Goal: Task Accomplishment & Management: Manage account settings

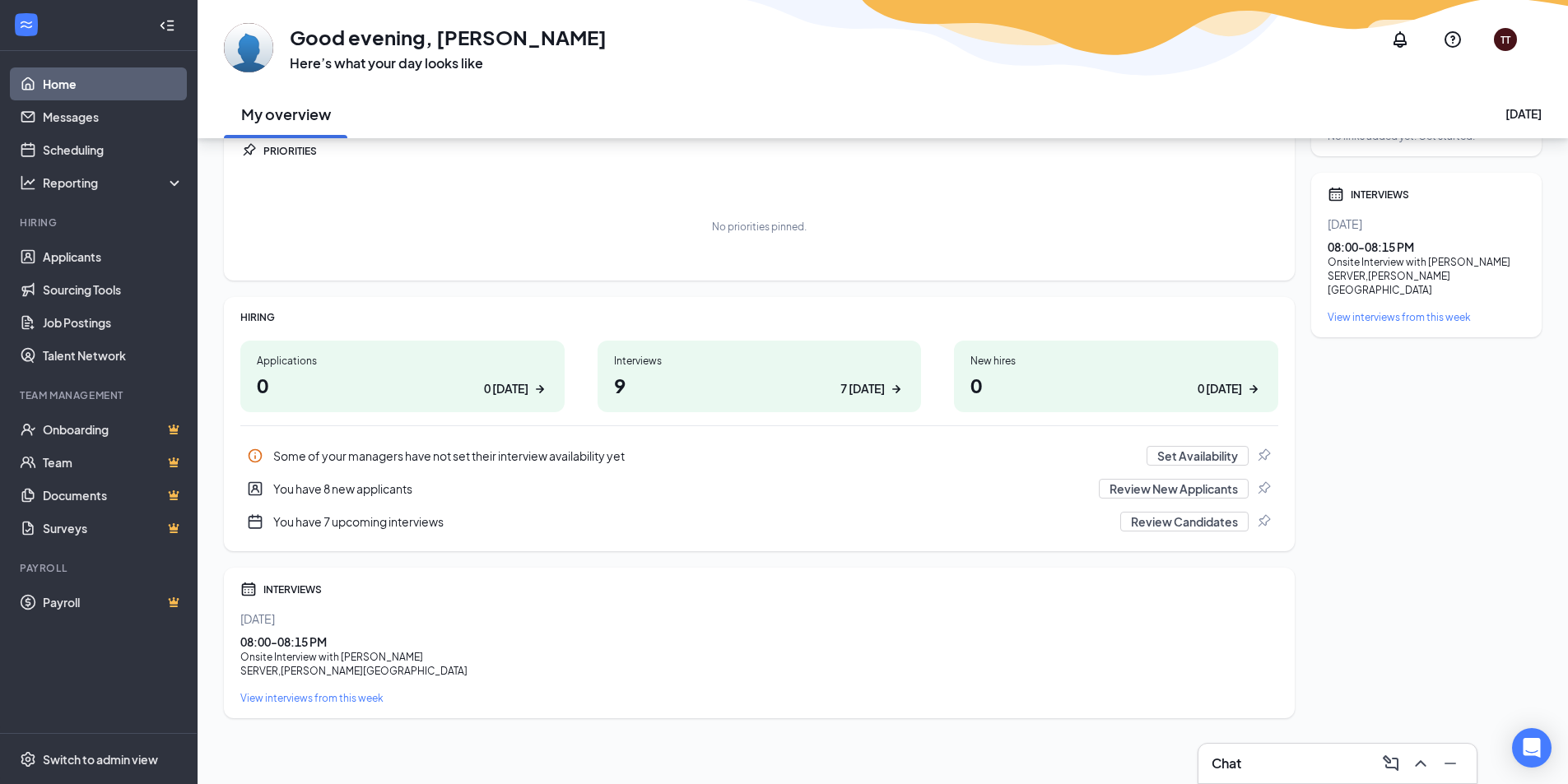
scroll to position [65, 0]
click at [347, 662] on div "Onsite Interview with Juan Tollefson" at bounding box center [758, 657] width 1037 height 14
click at [1129, 494] on button "Review New Applicants" at bounding box center [1174, 488] width 150 height 20
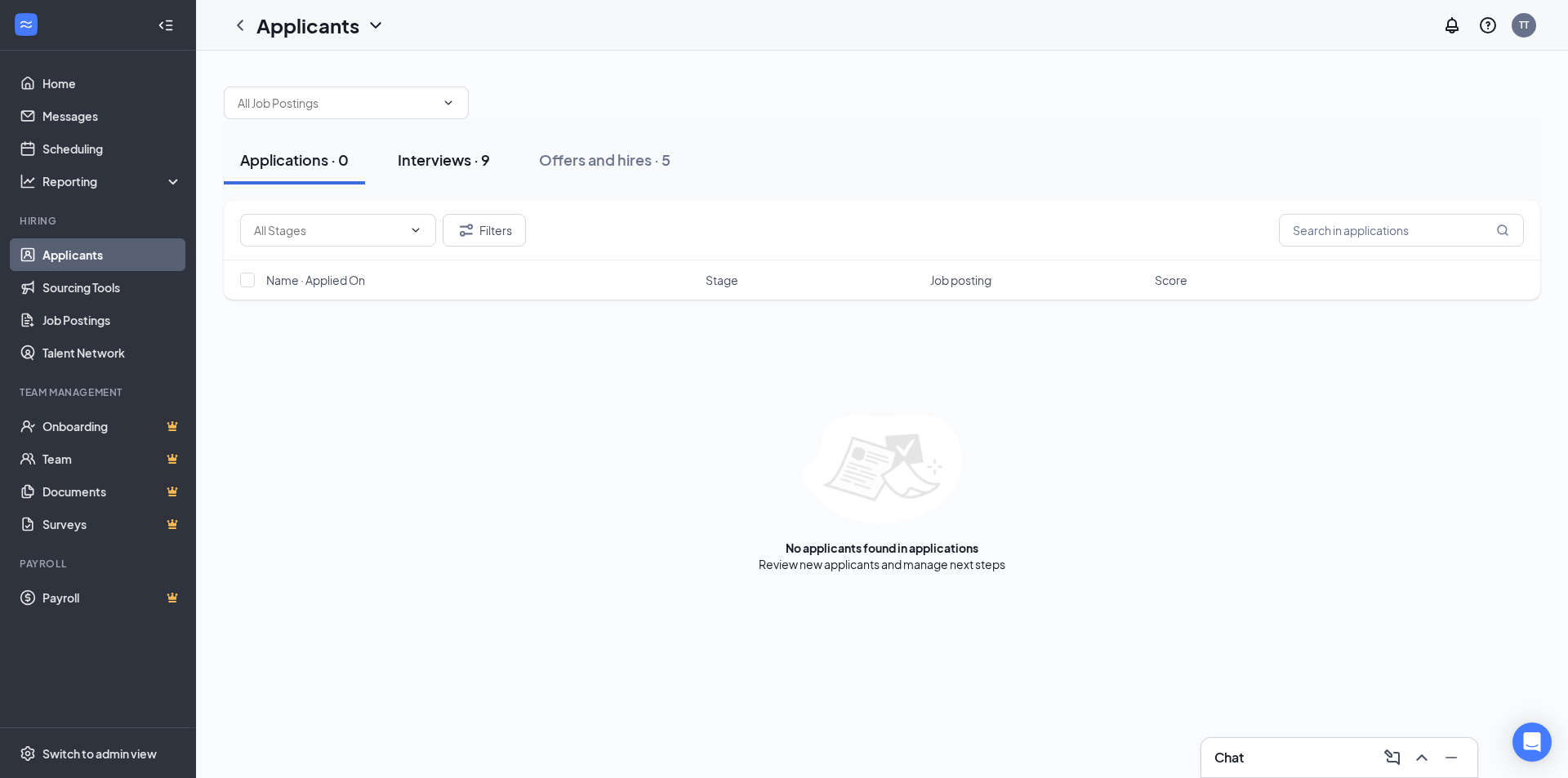
click at [490, 165] on div "Interviews · 9" at bounding box center [443, 160] width 93 height 21
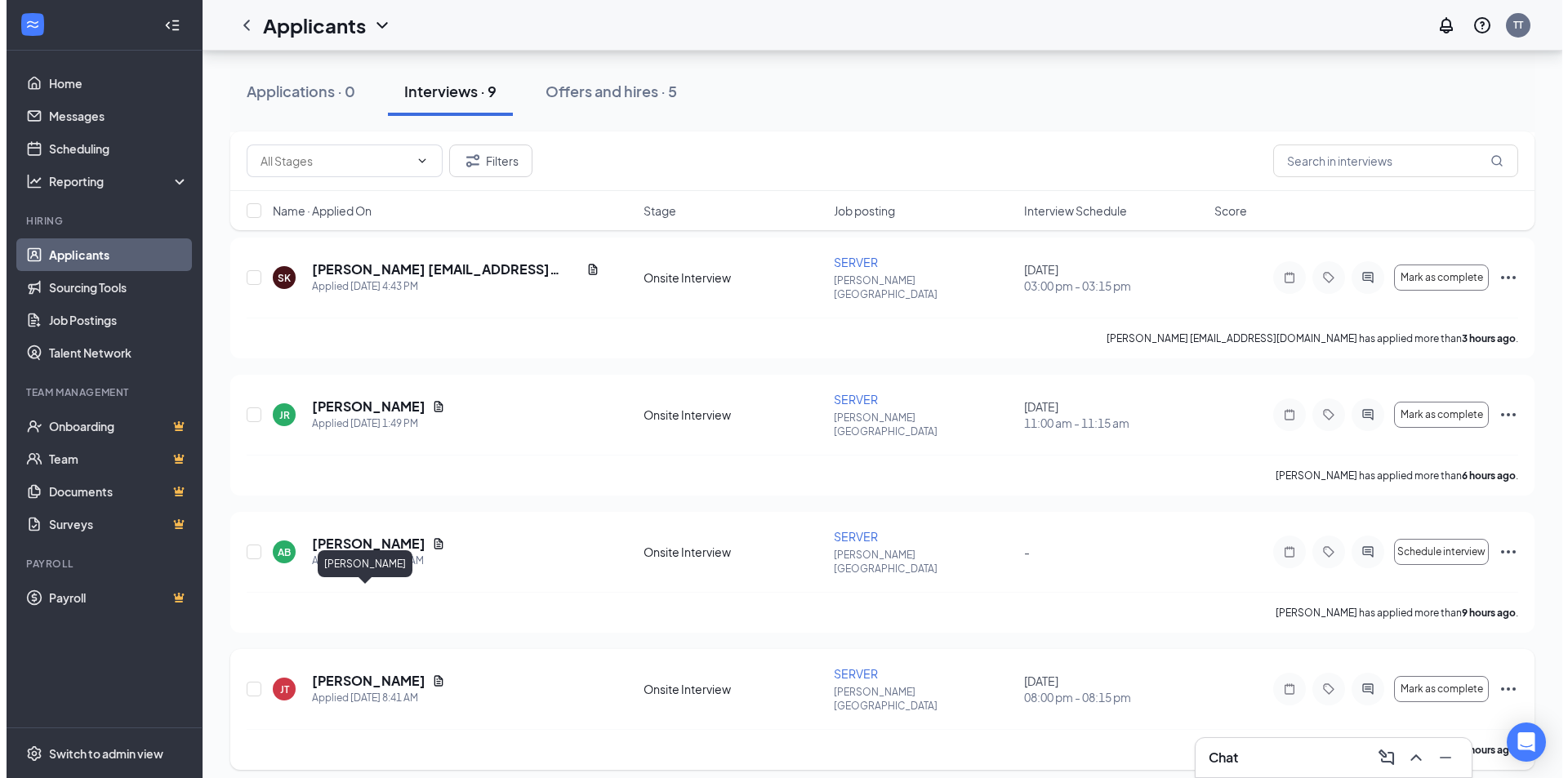
scroll to position [571, 0]
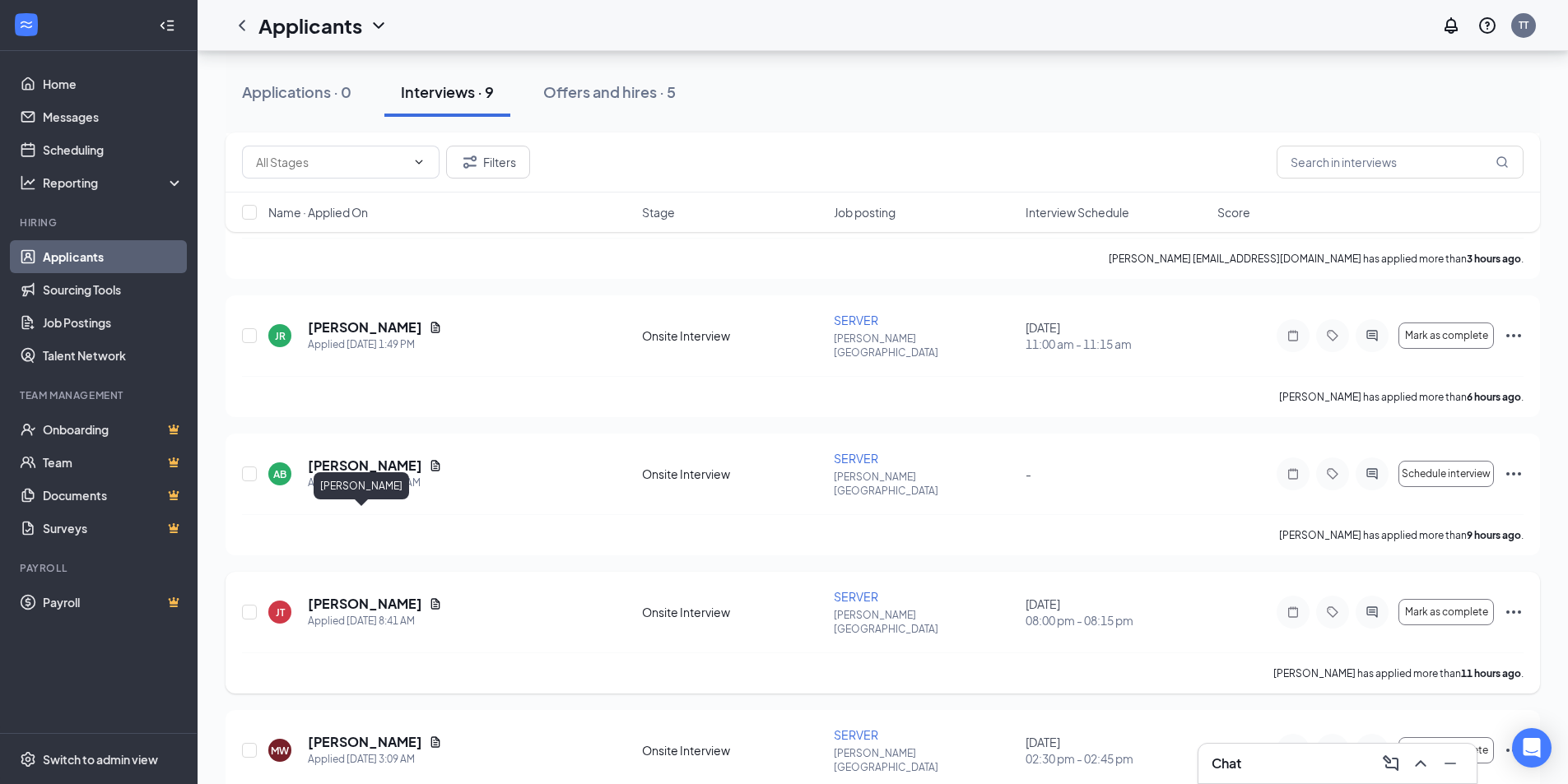
click at [369, 595] on h5 "[PERSON_NAME]" at bounding box center [365, 603] width 114 height 18
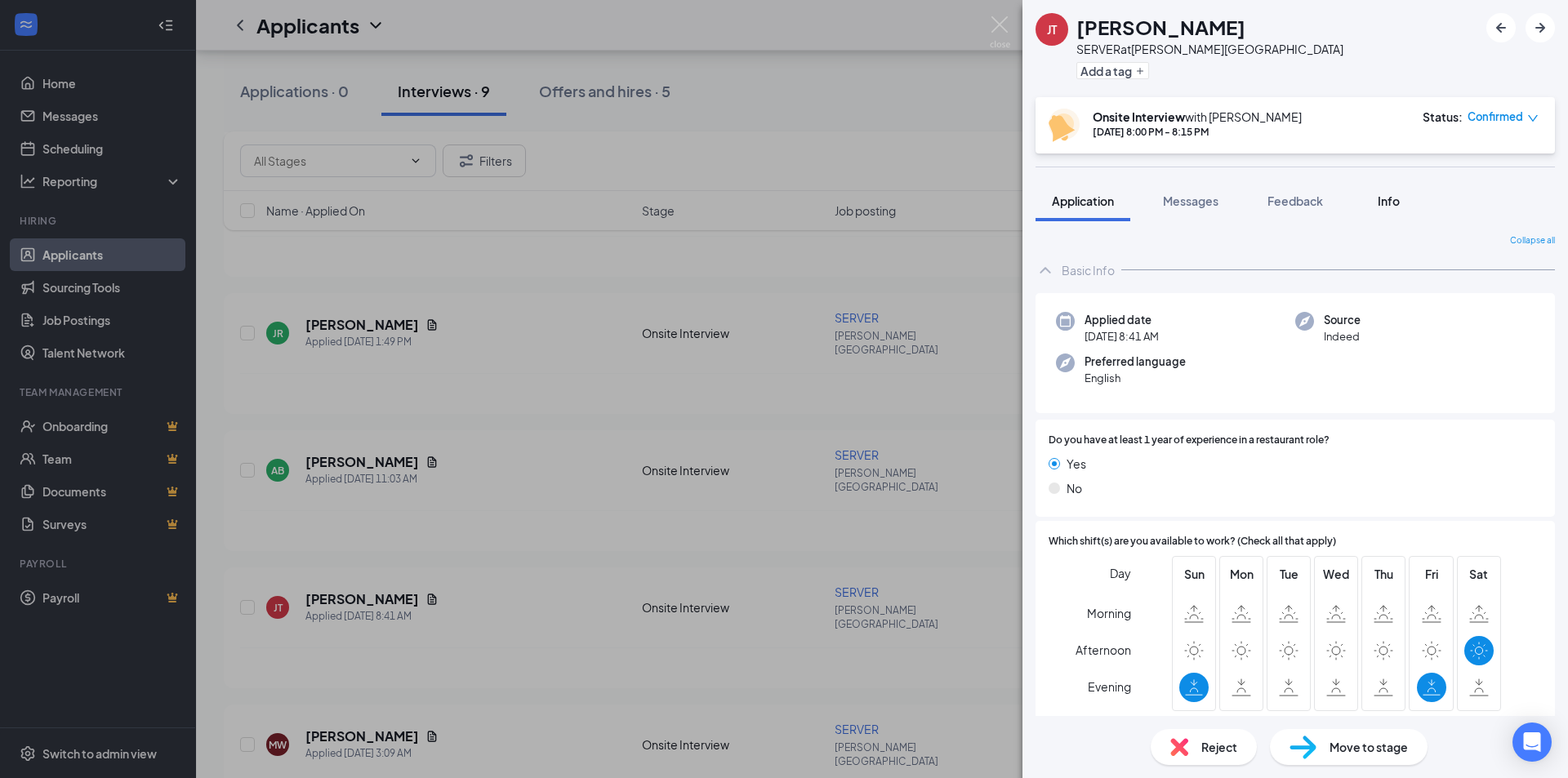
click at [1380, 194] on span "Info" at bounding box center [1388, 201] width 22 height 15
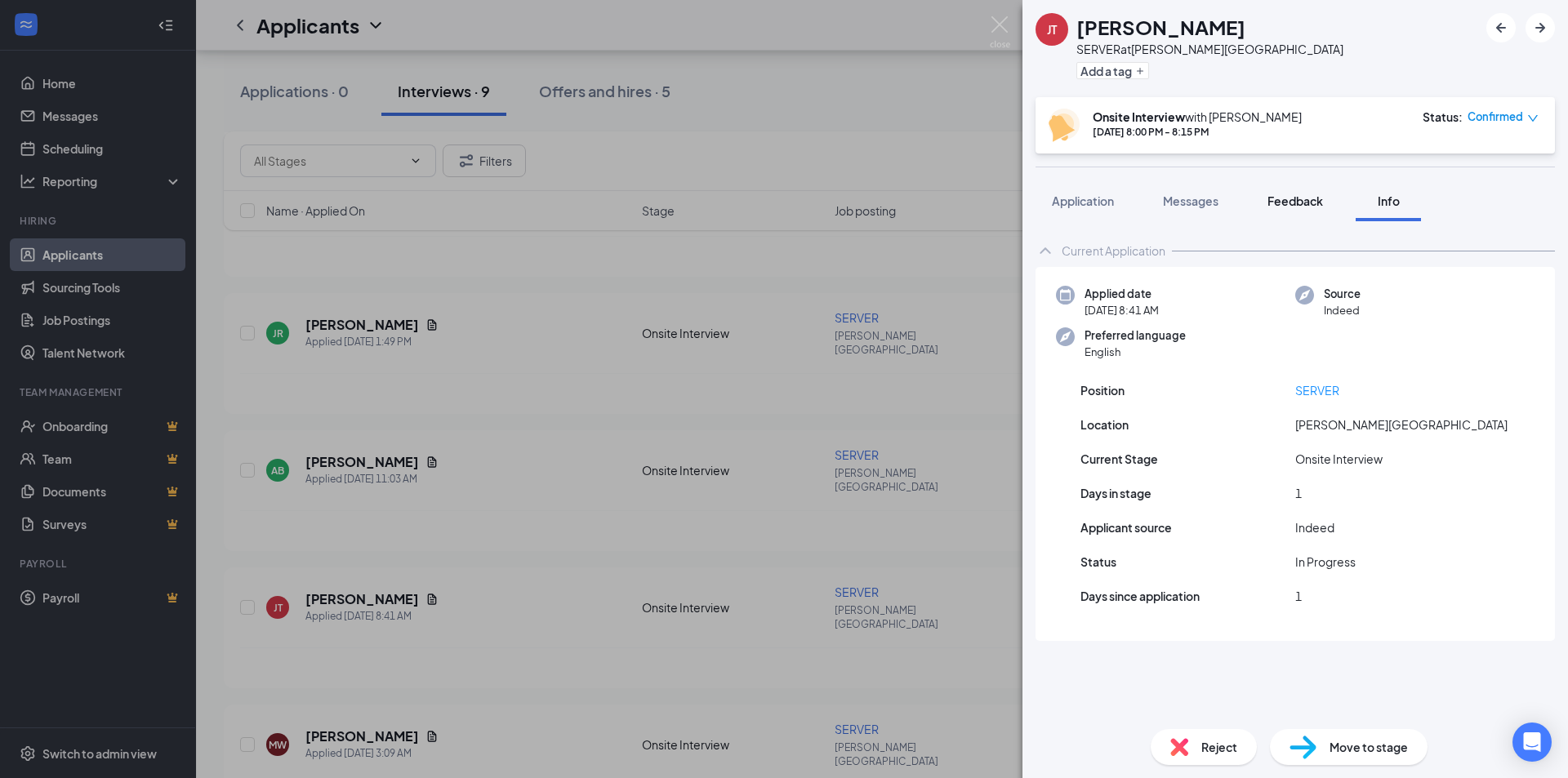
click at [1293, 203] on span "Feedback" at bounding box center [1295, 201] width 55 height 15
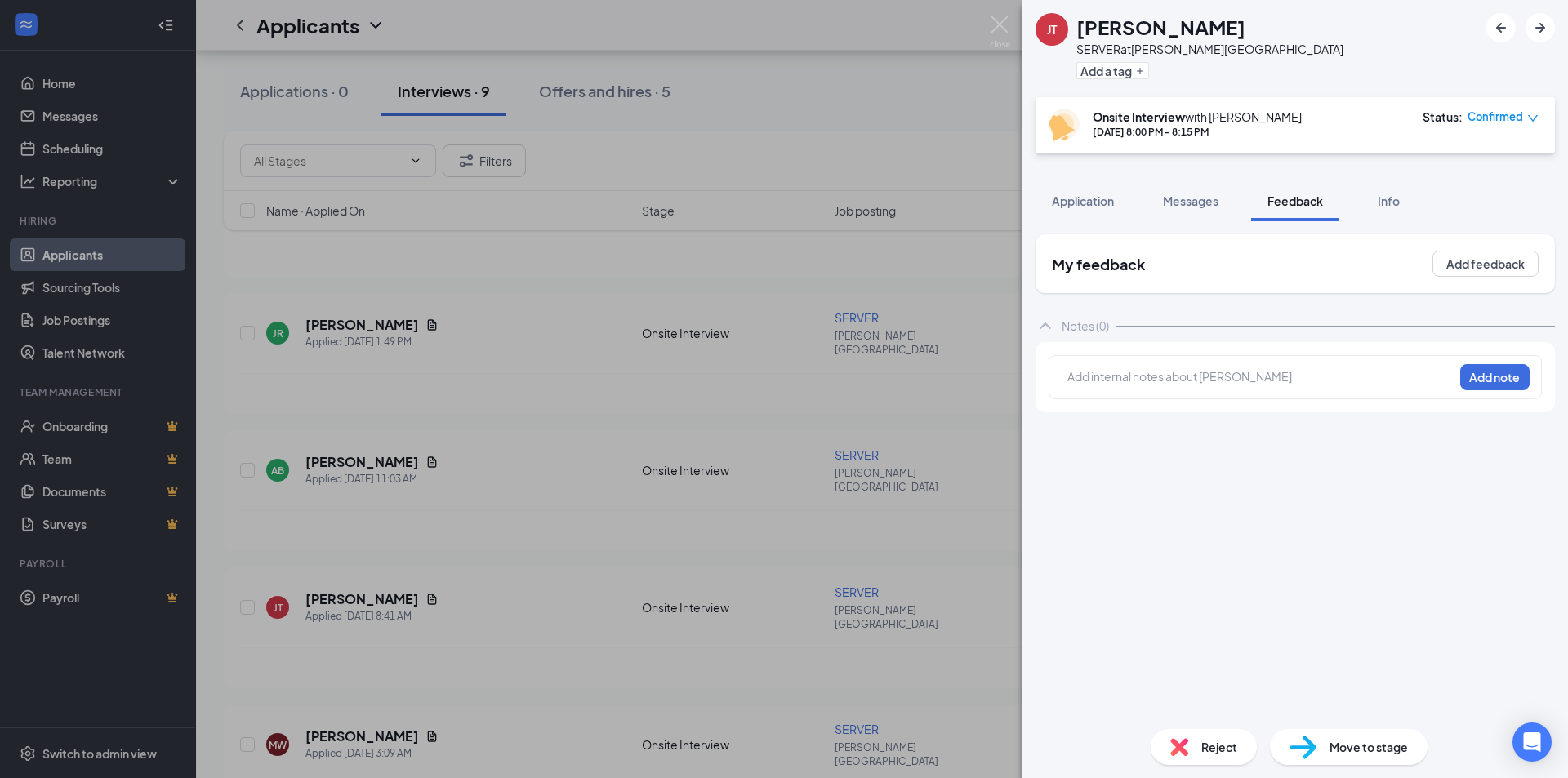
click at [1201, 200] on span "Messages" at bounding box center [1191, 201] width 55 height 15
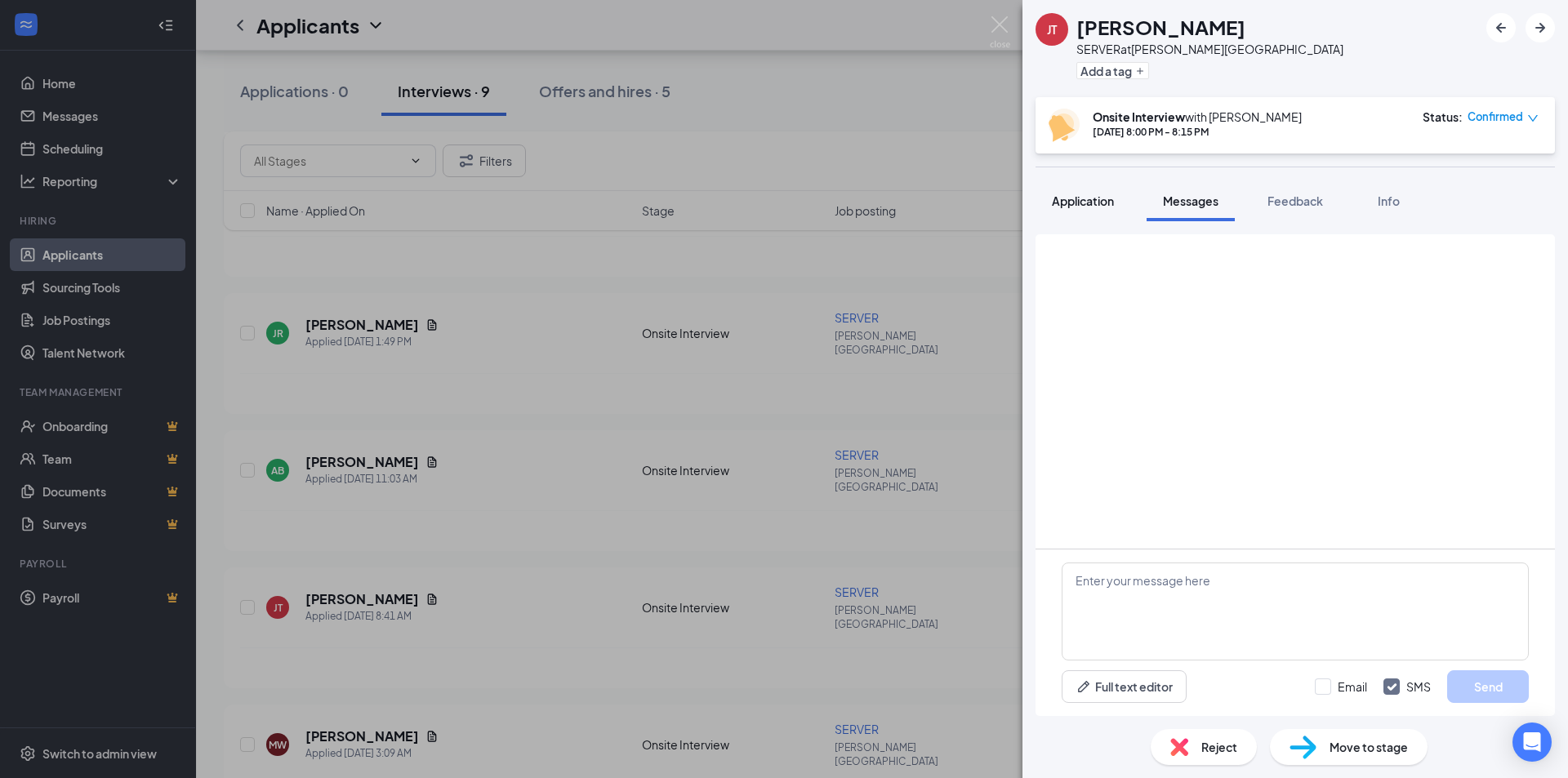
click at [1068, 203] on span "Application" at bounding box center [1083, 201] width 62 height 15
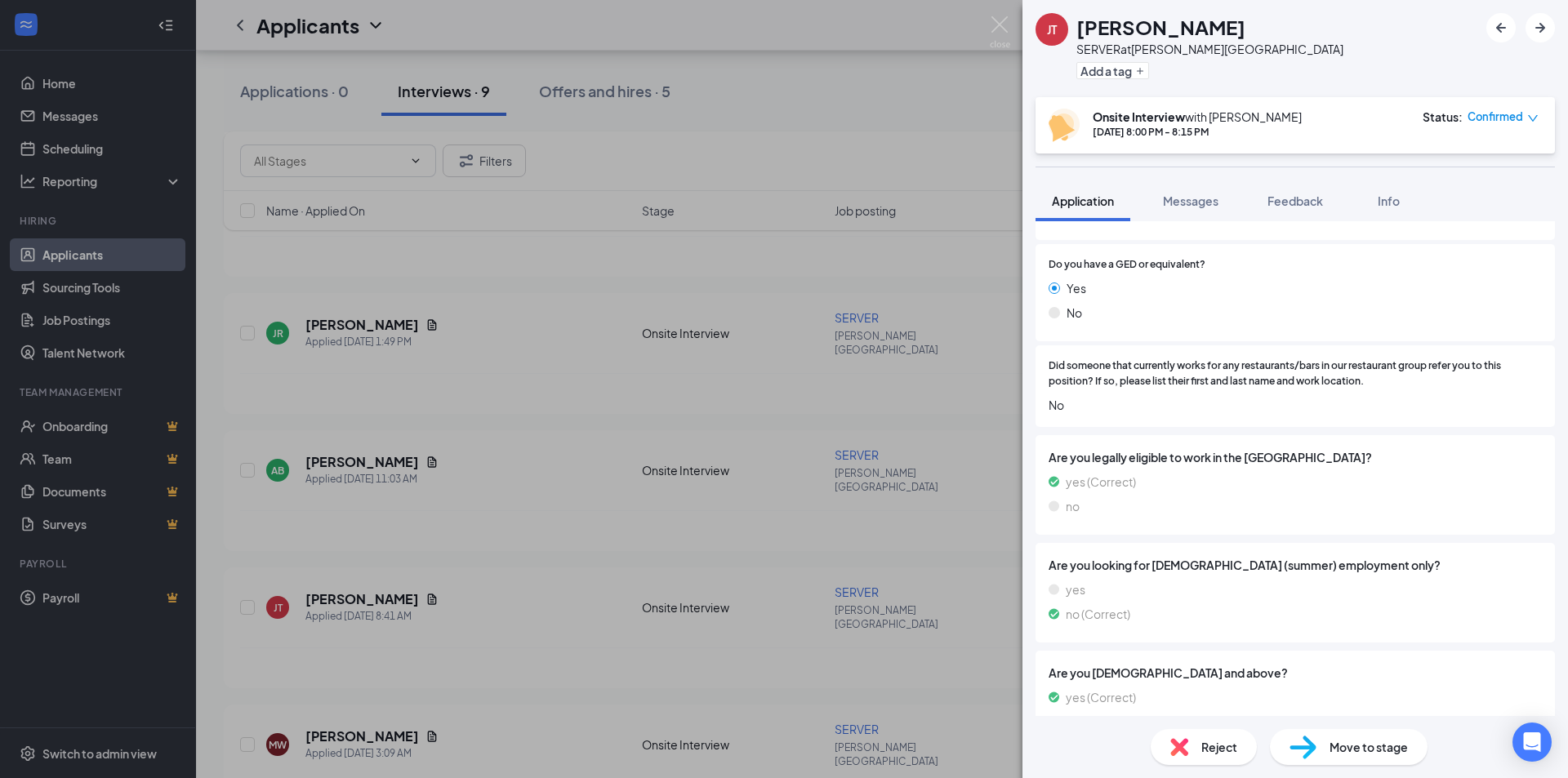
scroll to position [528, 0]
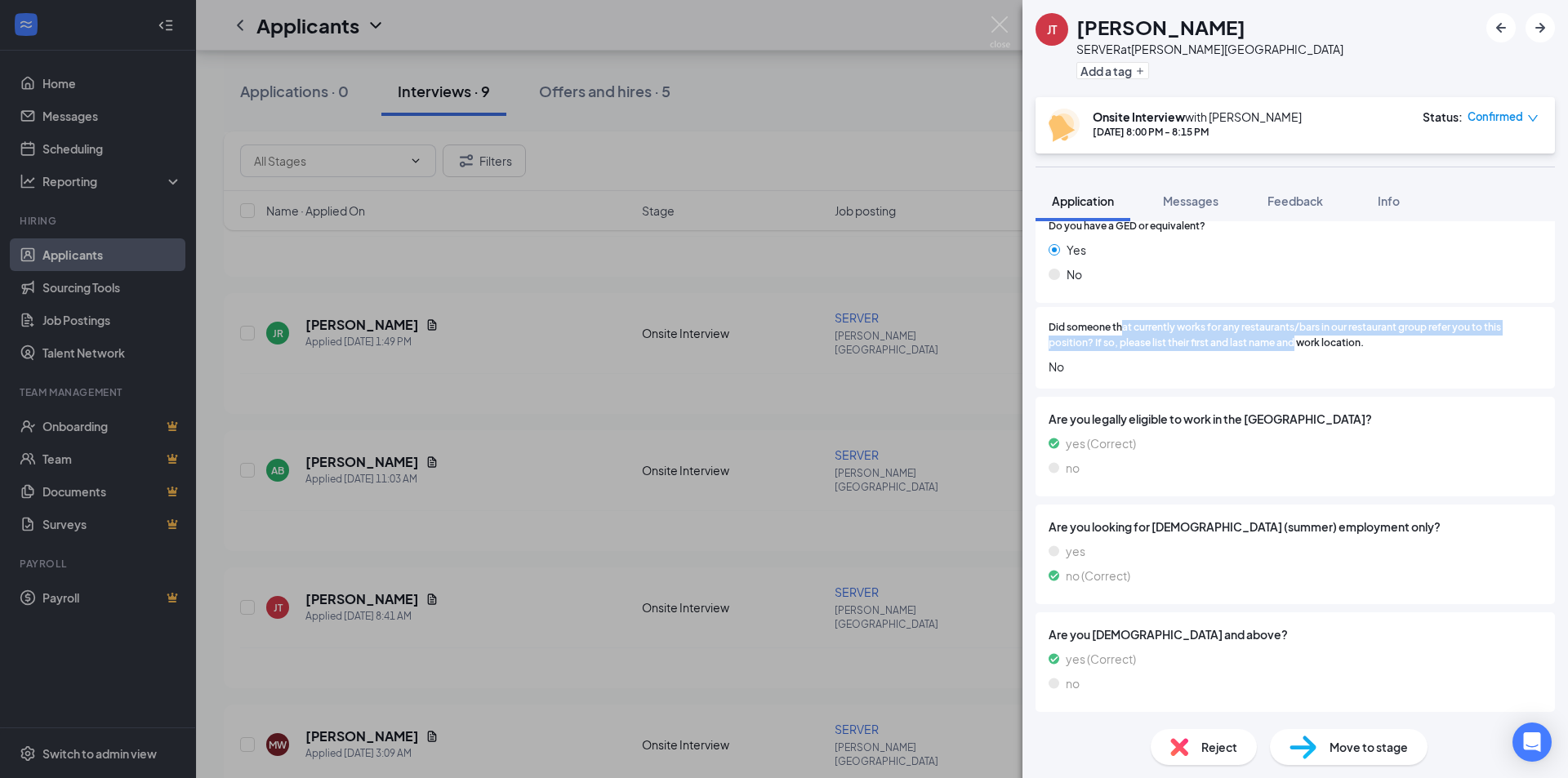
drag, startPoint x: 1120, startPoint y: 331, endPoint x: 1308, endPoint y: 337, distance: 188.1
click at [1294, 338] on span "Did someone that currently works for any restaurants/bars in our restaurant gro…" at bounding box center [1295, 336] width 494 height 31
click at [1309, 337] on span "Did someone that currently works for any restaurants/bars in our restaurant gro…" at bounding box center [1295, 336] width 494 height 31
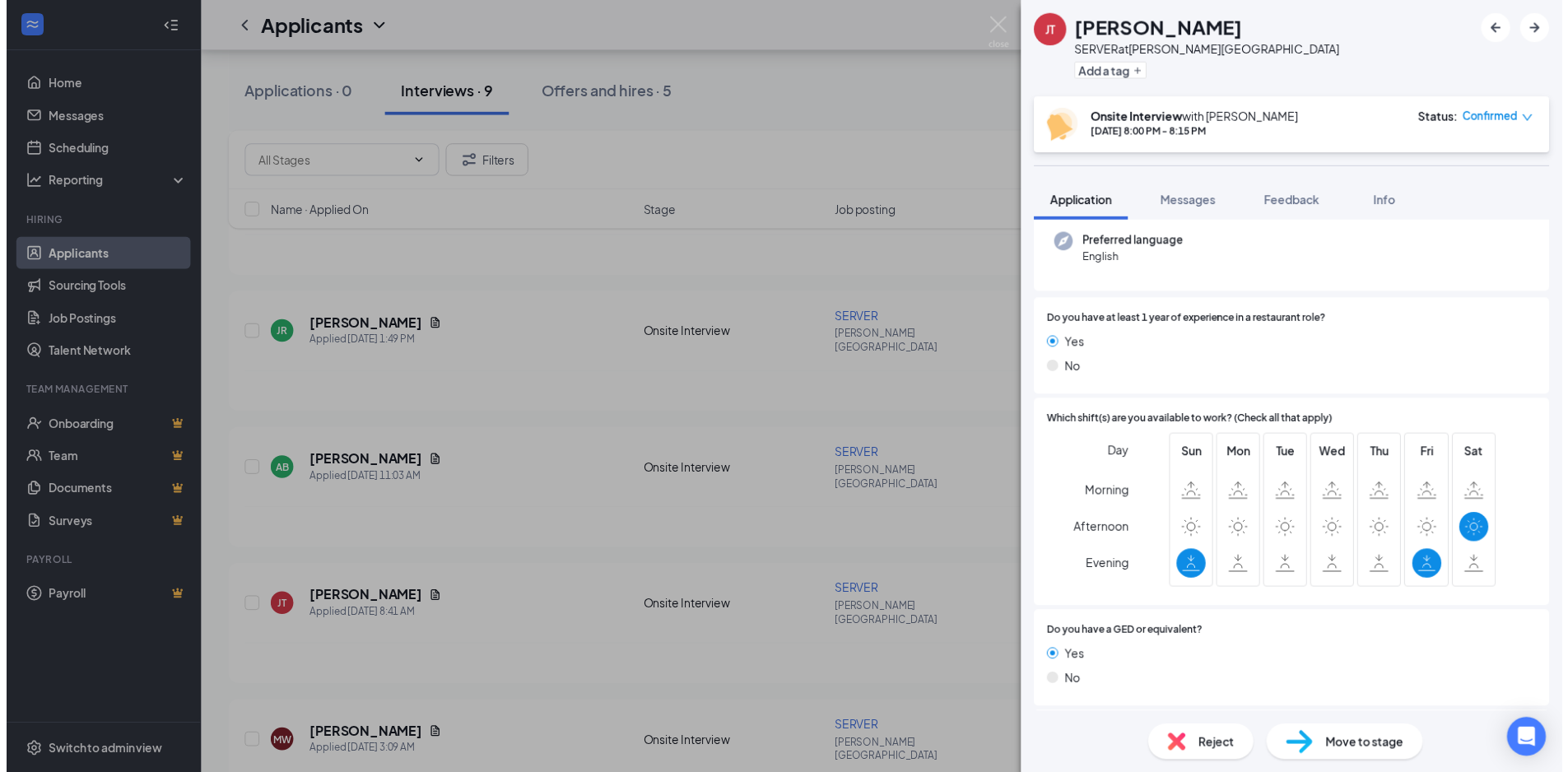
scroll to position [0, 0]
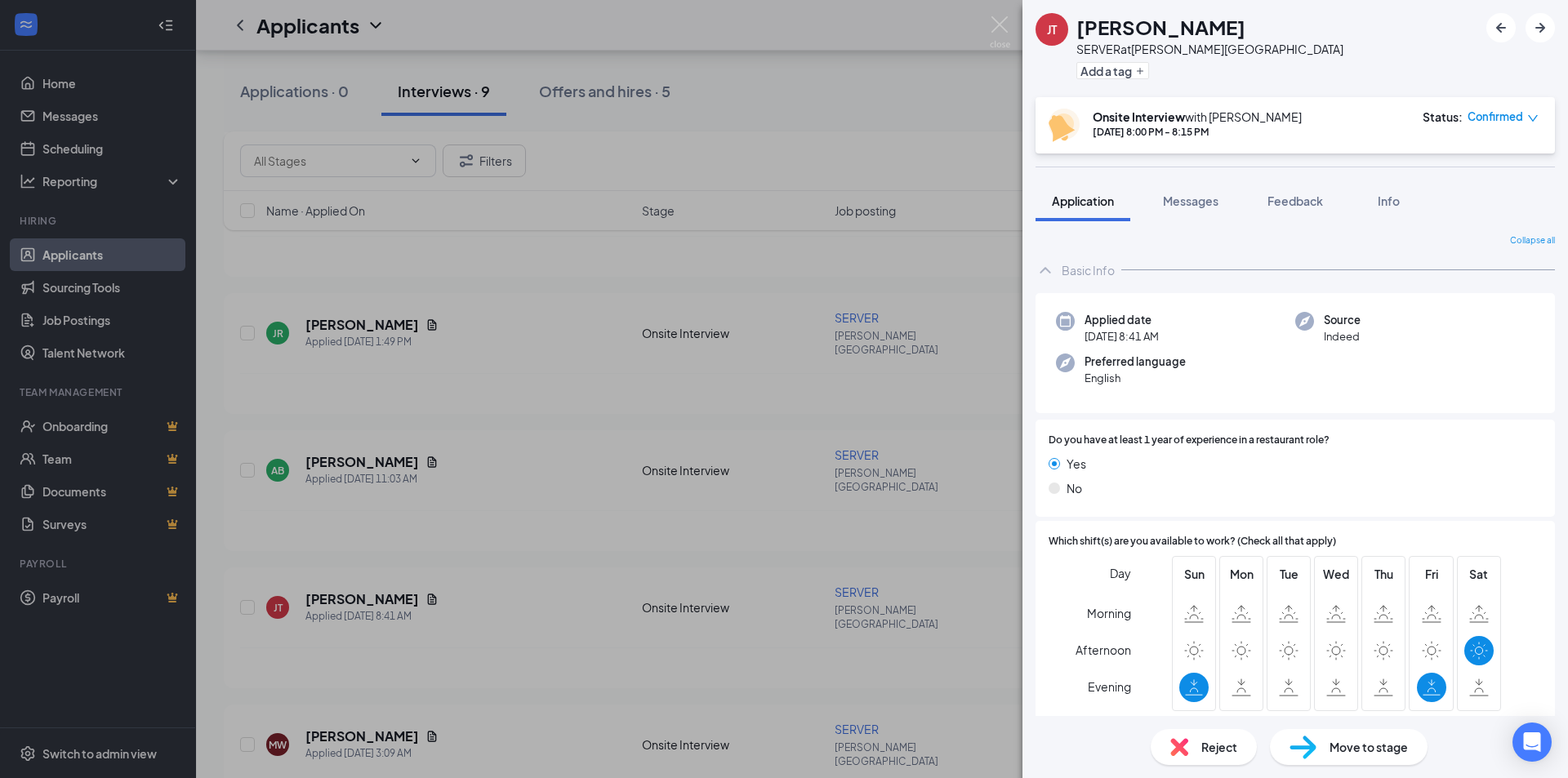
click at [803, 89] on div "[PERSON_NAME] SERVER at [PERSON_NAME][GEOGRAPHIC_DATA] Add a tag Onsite Intervi…" at bounding box center [784, 389] width 1568 height 778
